Goal: Task Accomplishment & Management: Use online tool/utility

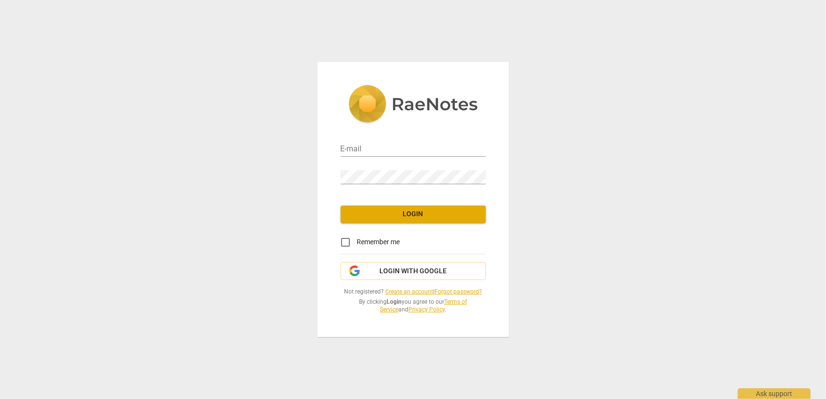
type input "[EMAIL_ADDRESS][DOMAIN_NAME]"
click at [424, 211] on span "Login" at bounding box center [413, 215] width 130 height 10
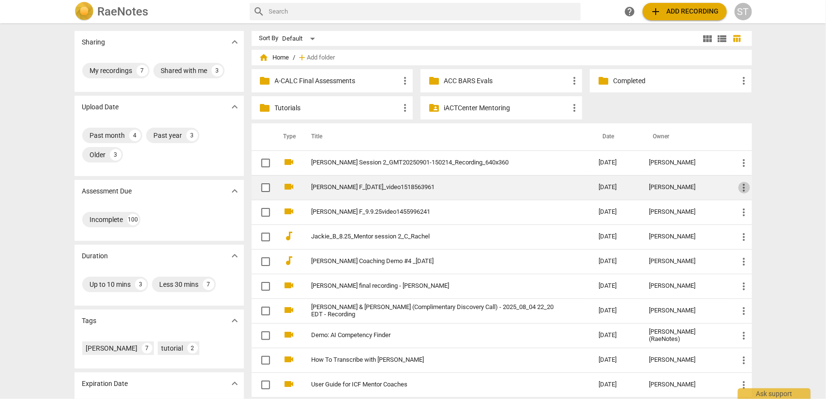
click at [742, 189] on span "more_vert" at bounding box center [744, 188] width 12 height 12
click at [742, 189] on li "Move" at bounding box center [755, 187] width 37 height 23
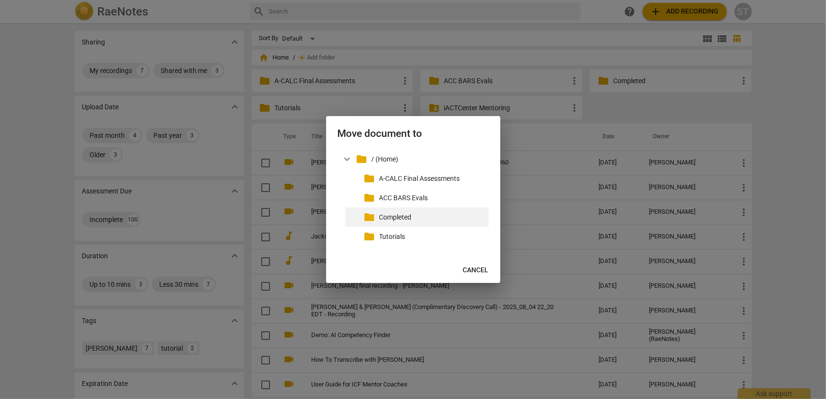
click at [420, 215] on p "Completed" at bounding box center [431, 217] width 105 height 10
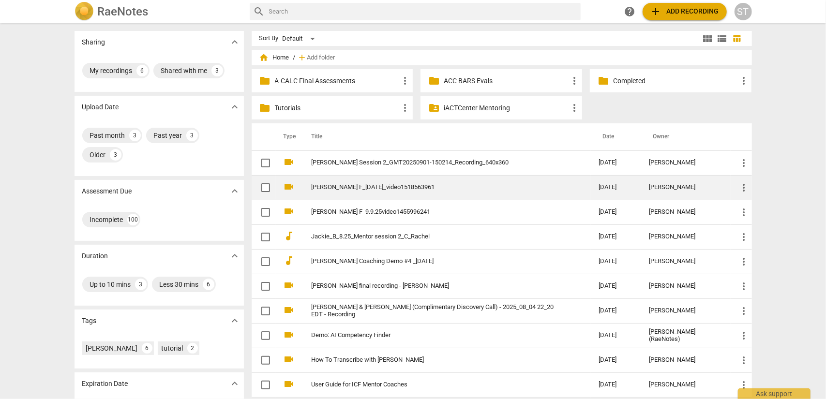
click at [743, 190] on span "more_vert" at bounding box center [744, 188] width 12 height 12
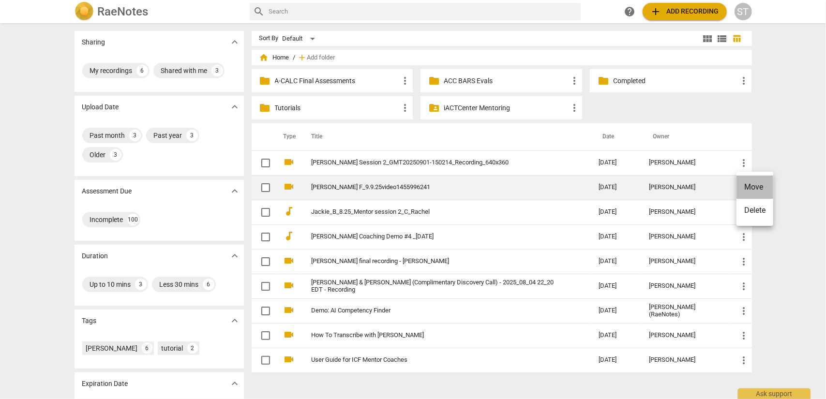
click at [743, 190] on li "Move" at bounding box center [755, 187] width 37 height 23
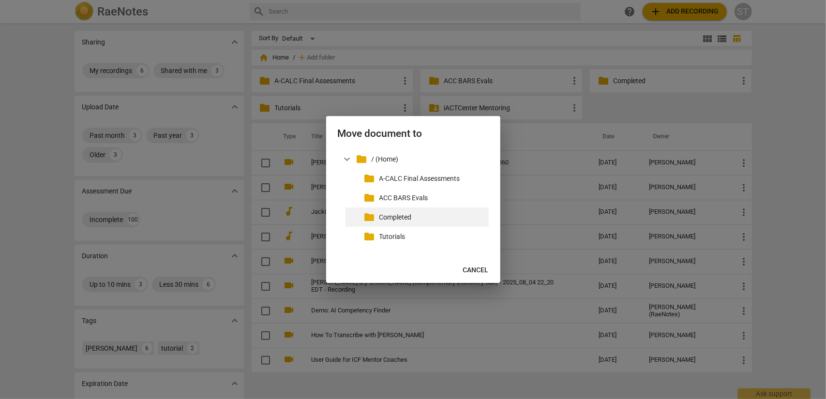
click at [379, 213] on p "Completed" at bounding box center [431, 217] width 105 height 10
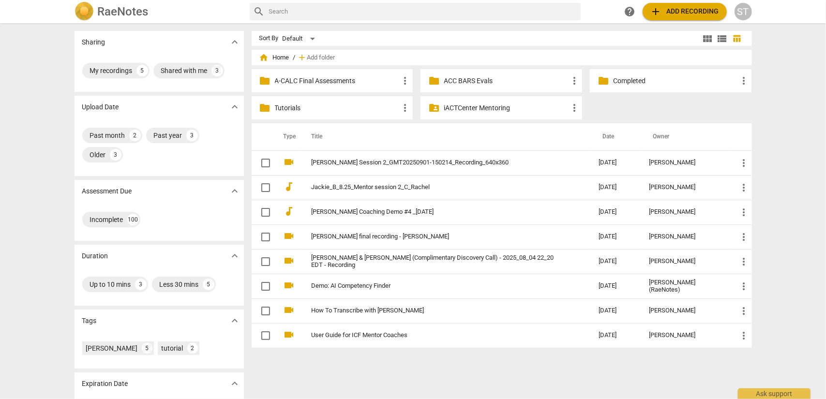
click at [679, 7] on span "add Add recording" at bounding box center [684, 12] width 69 height 12
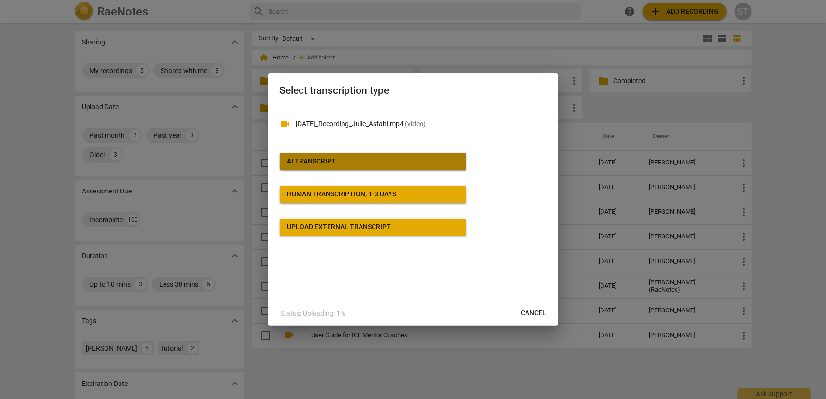
click at [376, 165] on span "AI Transcript" at bounding box center [372, 162] width 171 height 10
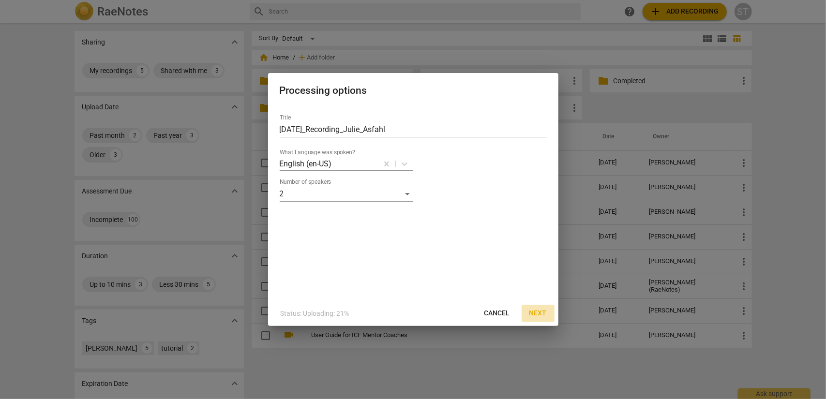
click at [537, 311] on span "Next" at bounding box center [537, 314] width 17 height 10
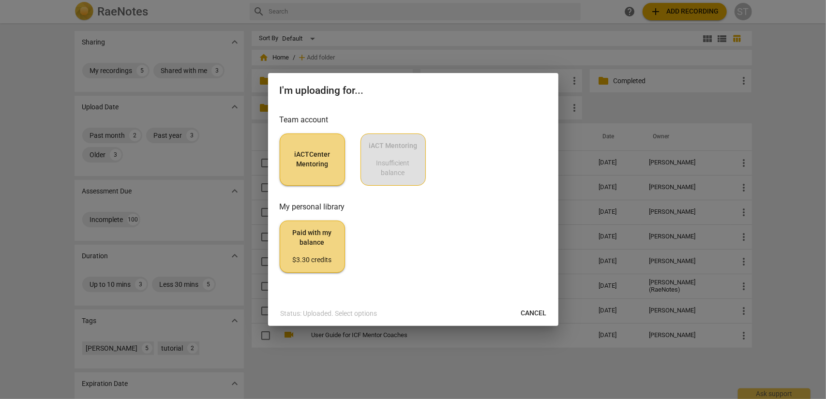
click at [309, 169] on button "iACTCenter Mentoring" at bounding box center [312, 160] width 65 height 52
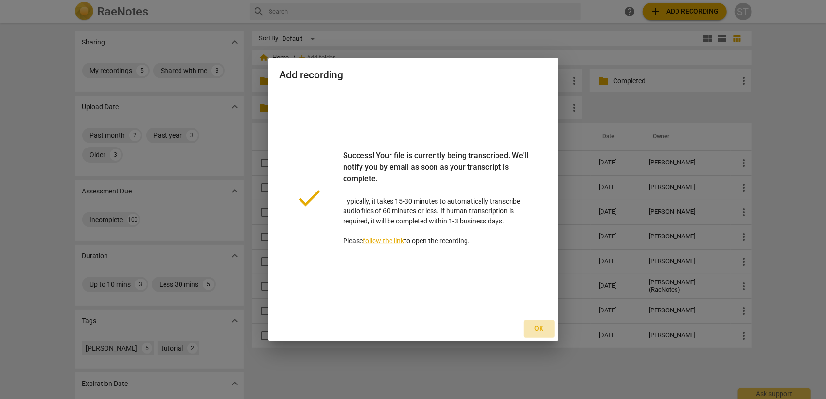
click at [537, 325] on span "Ok" at bounding box center [538, 329] width 15 height 10
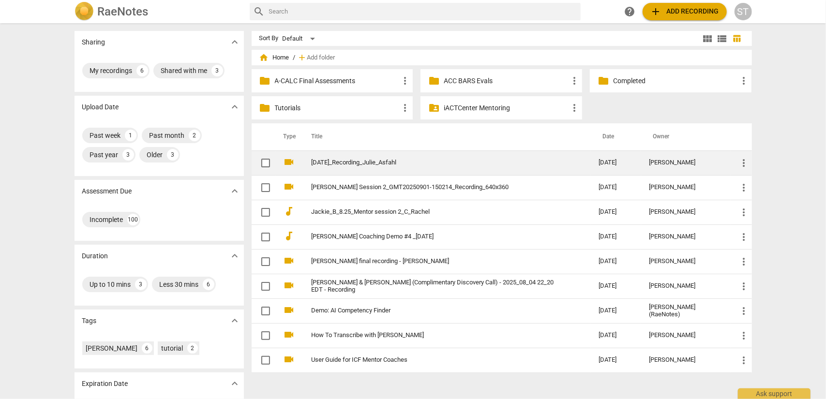
click at [387, 163] on link "[DATE]_Recording_Julie_Asfahl" at bounding box center [438, 162] width 253 height 7
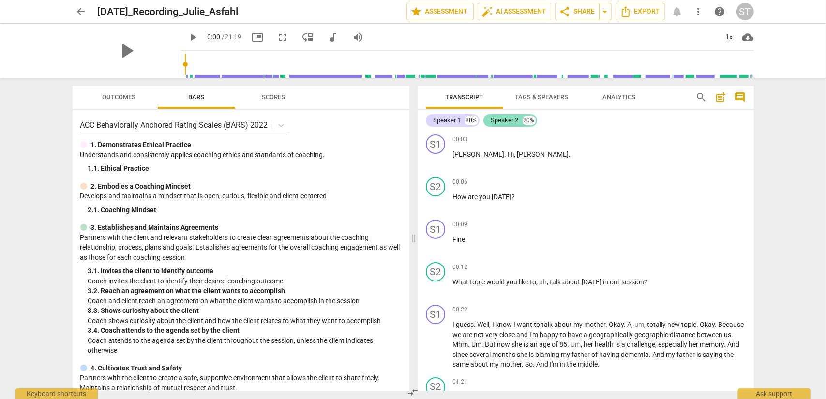
click at [511, 117] on div "Speaker 2" at bounding box center [505, 121] width 28 height 10
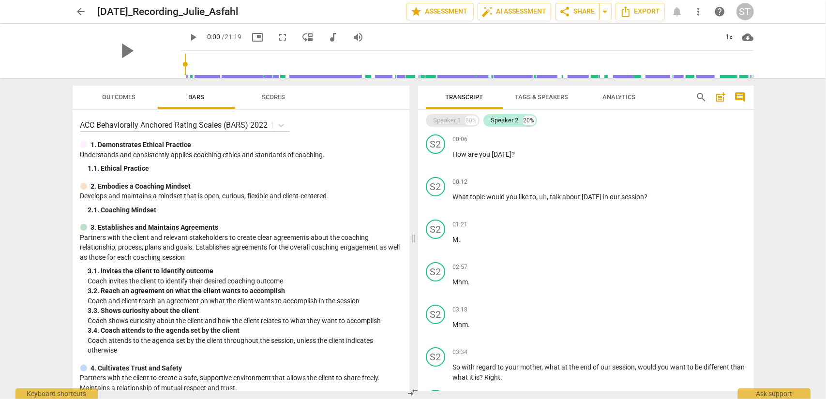
click at [452, 123] on div "Speaker 1" at bounding box center [448, 121] width 28 height 10
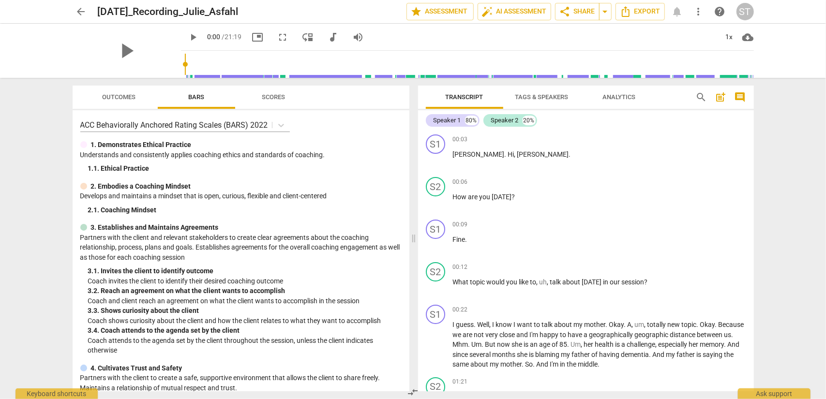
click at [556, 97] on span "Tags & Speakers" at bounding box center [541, 96] width 53 height 7
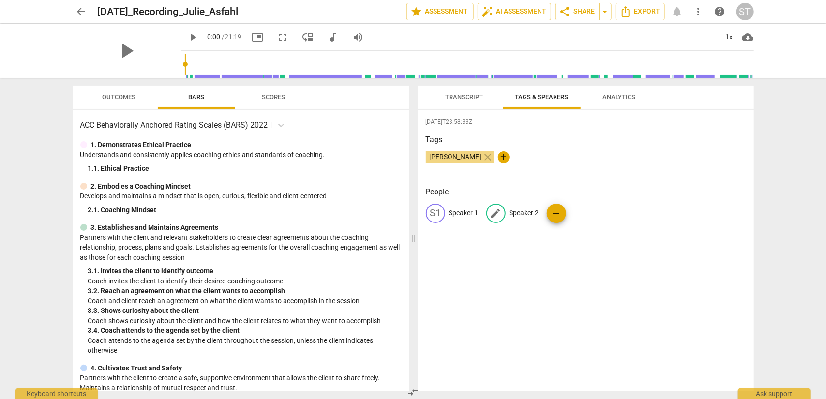
click at [521, 211] on p "Speaker 2" at bounding box center [525, 213] width 30 height 10
type input "[PERSON_NAME]"
click at [468, 212] on p "Speaker 1" at bounding box center [464, 213] width 30 height 10
type input "Client"
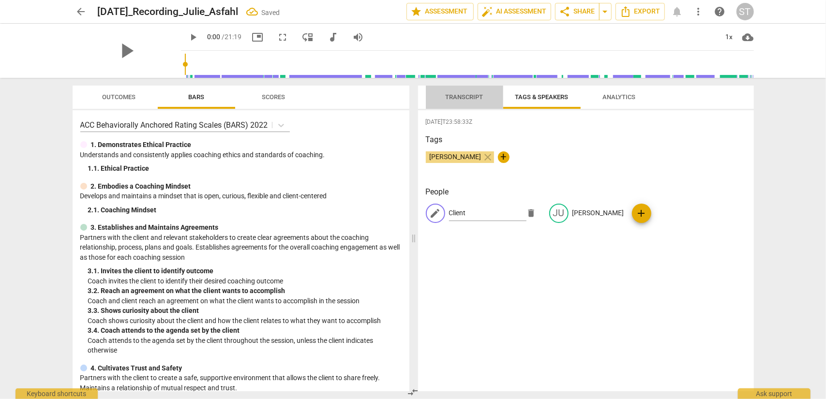
click at [468, 101] on span "Transcript" at bounding box center [464, 97] width 61 height 13
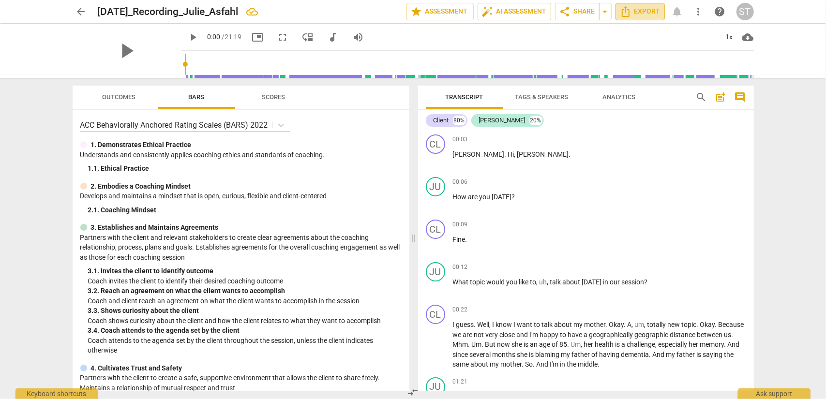
click at [638, 12] on span "Export" at bounding box center [640, 12] width 41 height 12
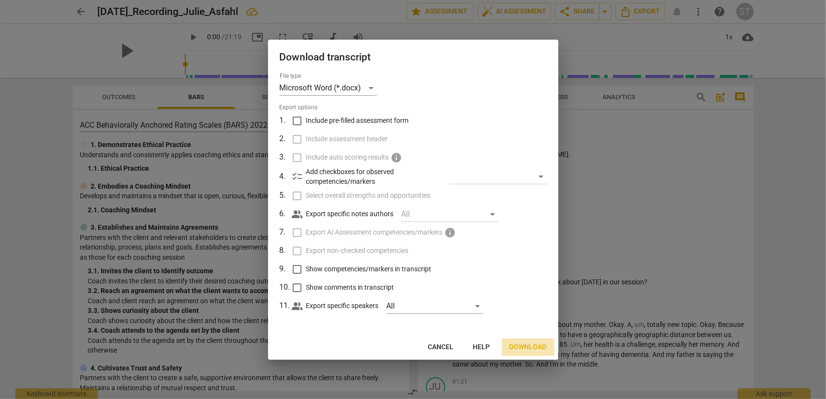
click at [527, 346] on span "Download" at bounding box center [528, 348] width 37 height 10
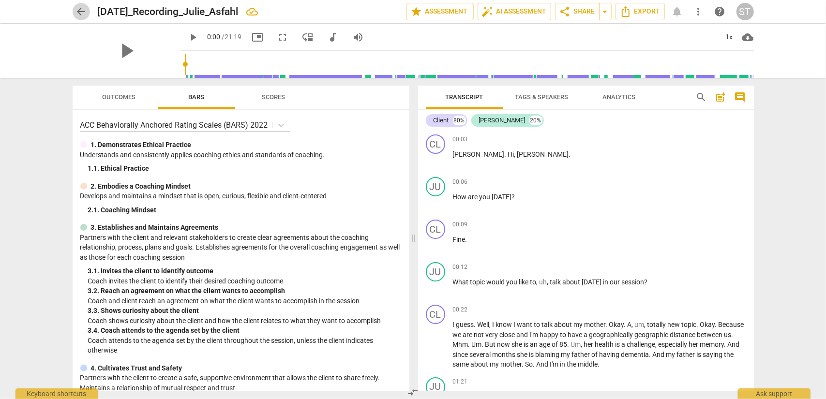
click at [85, 12] on span "arrow_back" at bounding box center [81, 12] width 12 height 12
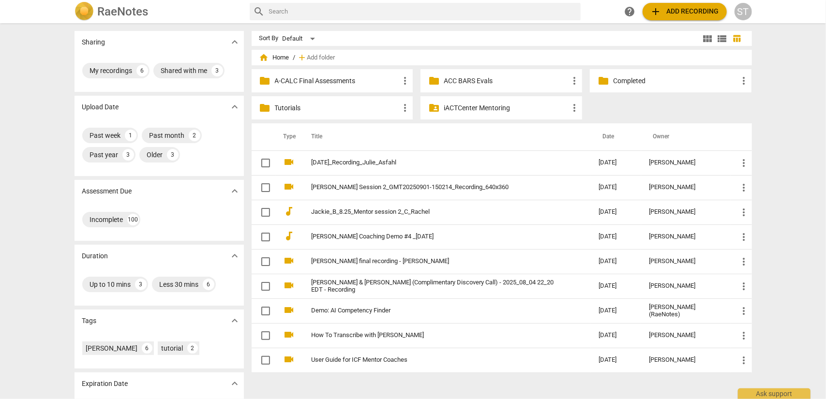
click at [742, 14] on div "ST" at bounding box center [743, 11] width 17 height 17
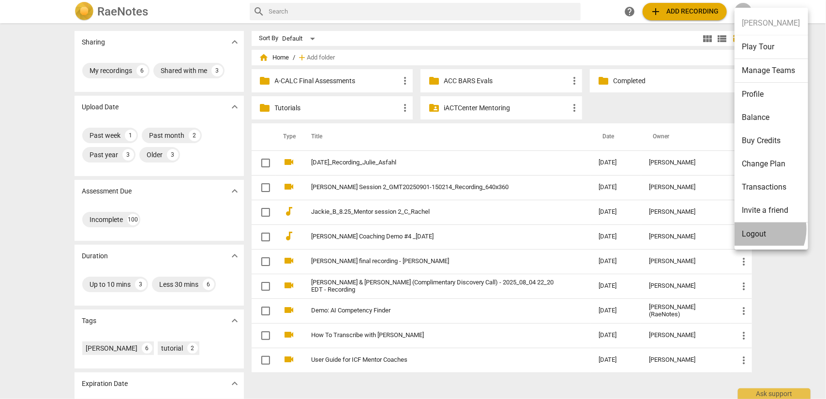
click at [755, 229] on li "Logout" at bounding box center [772, 234] width 74 height 23
